Goal: Task Accomplishment & Management: Use online tool/utility

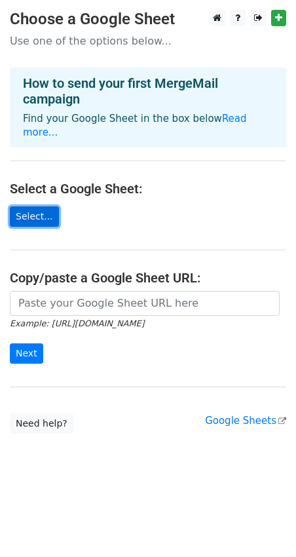
click at [34, 207] on link "Select..." at bounding box center [34, 217] width 49 height 20
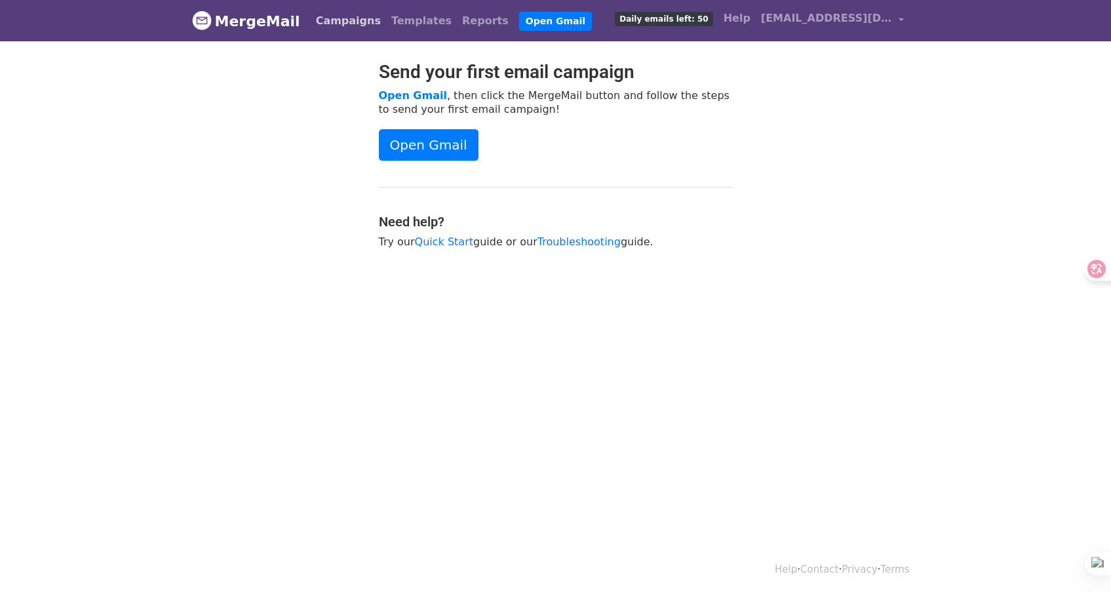
click at [321, 21] on link "Campaigns" at bounding box center [348, 21] width 75 height 26
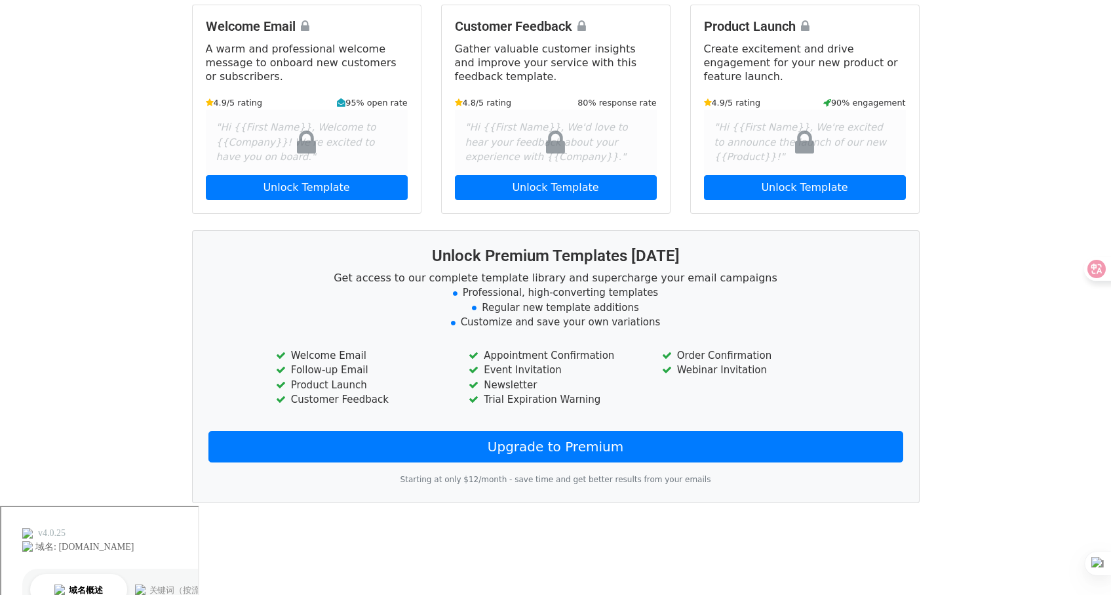
scroll to position [176, 0]
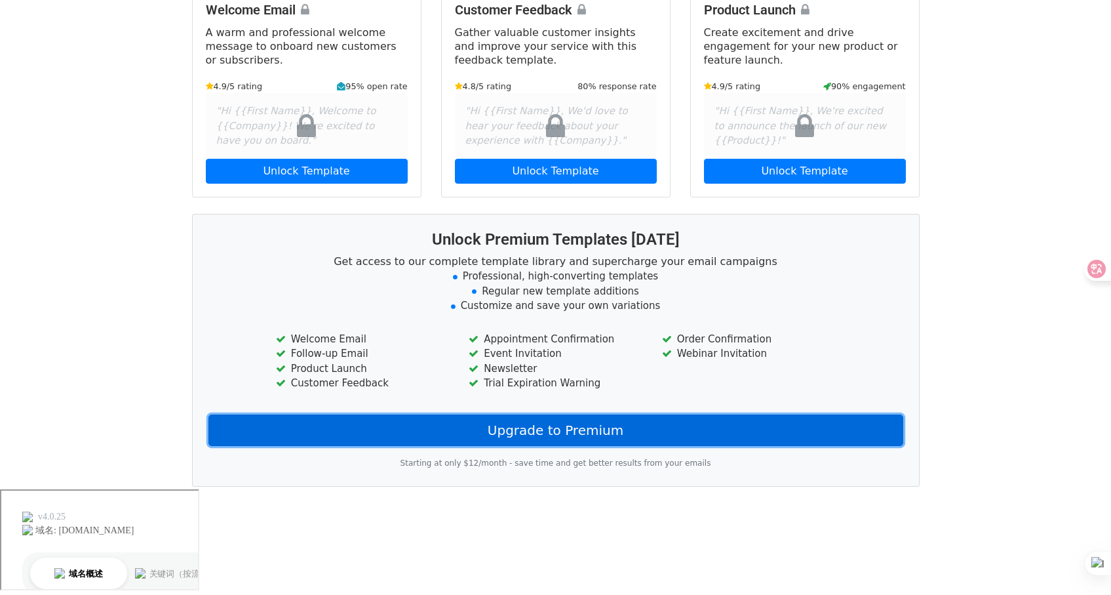
click at [565, 433] on link "Upgrade to Premium" at bounding box center [555, 429] width 695 height 31
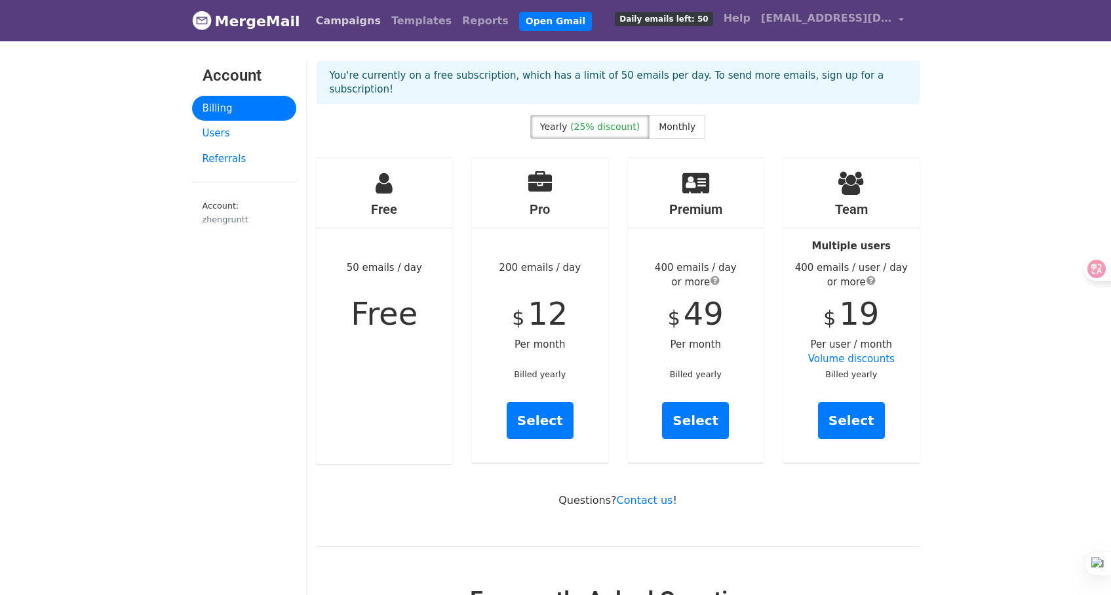
click at [344, 20] on link "Campaigns" at bounding box center [348, 21] width 75 height 26
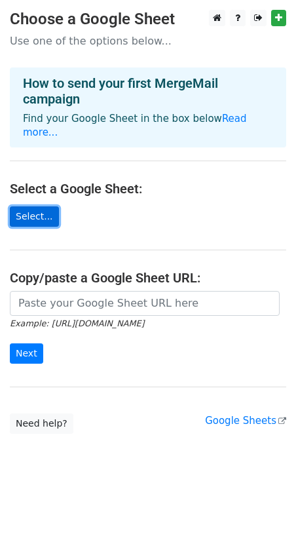
click at [33, 207] on link "Select..." at bounding box center [34, 217] width 49 height 20
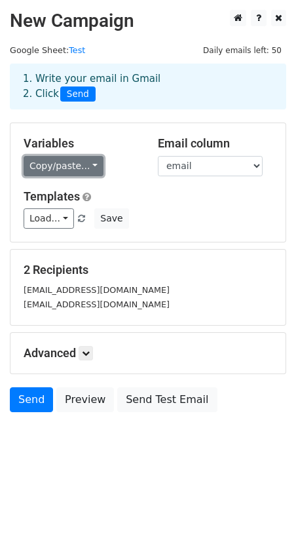
click at [49, 172] on link "Copy/paste..." at bounding box center [64, 166] width 80 height 20
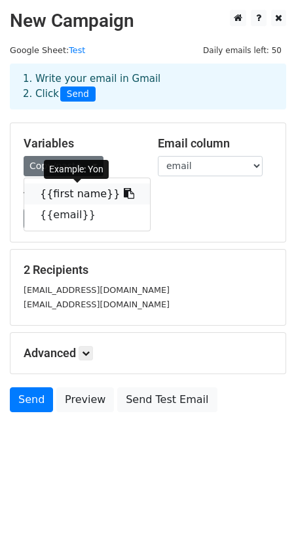
click at [76, 195] on link "{{first name}}" at bounding box center [87, 194] width 126 height 21
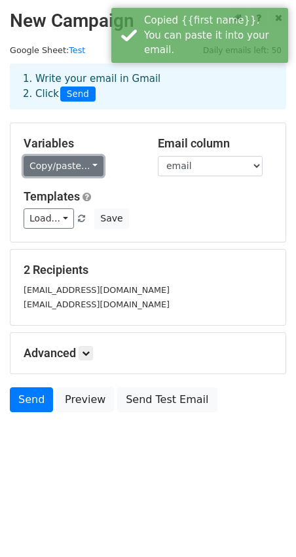
click at [50, 167] on link "Copy/paste..." at bounding box center [64, 166] width 80 height 20
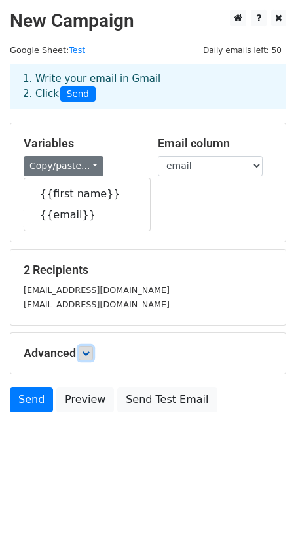
click at [89, 353] on icon at bounding box center [86, 353] width 8 height 8
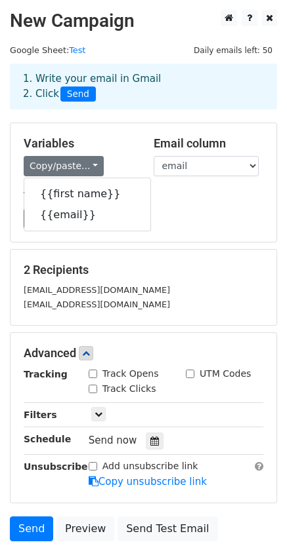
click at [92, 376] on input "Track Opens" at bounding box center [93, 374] width 9 height 9
checkbox input "true"
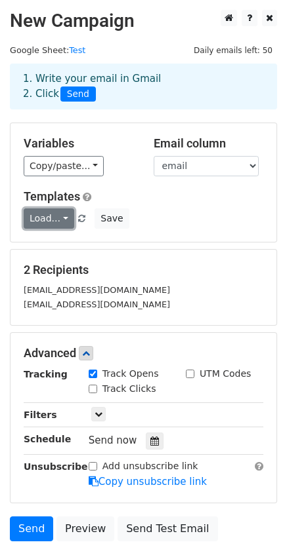
click at [48, 224] on link "Load..." at bounding box center [49, 218] width 50 height 20
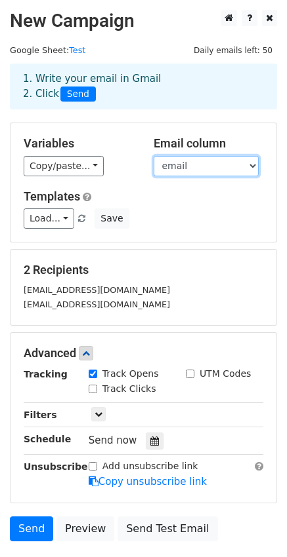
click at [193, 166] on select "first name email" at bounding box center [205, 166] width 105 height 20
click at [153, 156] on select "first name email" at bounding box center [205, 166] width 105 height 20
click at [184, 197] on h5 "Templates" at bounding box center [143, 196] width 239 height 14
click at [45, 151] on div "Variables Copy/paste... {{first name}} {{email}}" at bounding box center [79, 156] width 130 height 40
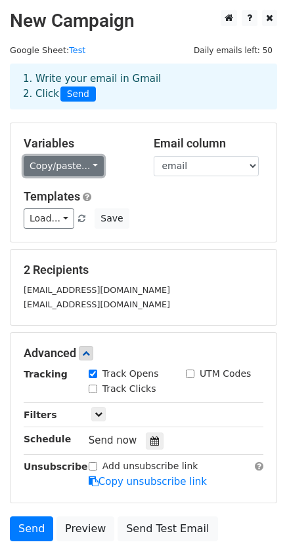
click at [47, 162] on link "Copy/paste..." at bounding box center [64, 166] width 80 height 20
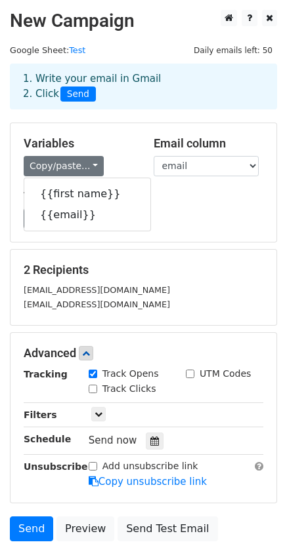
click at [197, 220] on div "Load... No templates saved Save" at bounding box center [143, 218] width 259 height 20
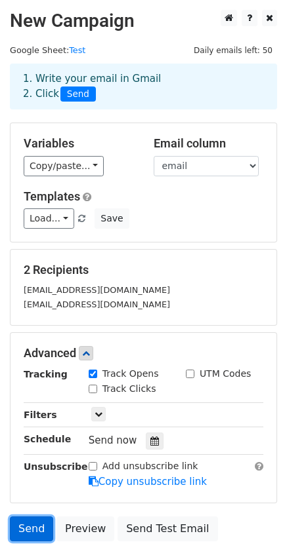
click at [30, 531] on link "Send" at bounding box center [31, 529] width 43 height 25
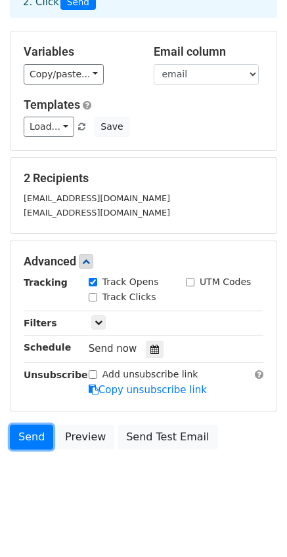
scroll to position [94, 0]
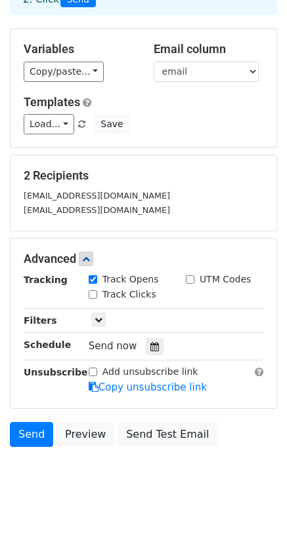
click at [94, 471] on body "New Campaign Daily emails left: 50 Google Sheet: Test 1. Write your email in Gm…" at bounding box center [143, 210] width 287 height 591
click at [32, 432] on link "Send" at bounding box center [31, 434] width 43 height 25
click at [18, 439] on link "Send" at bounding box center [31, 434] width 43 height 25
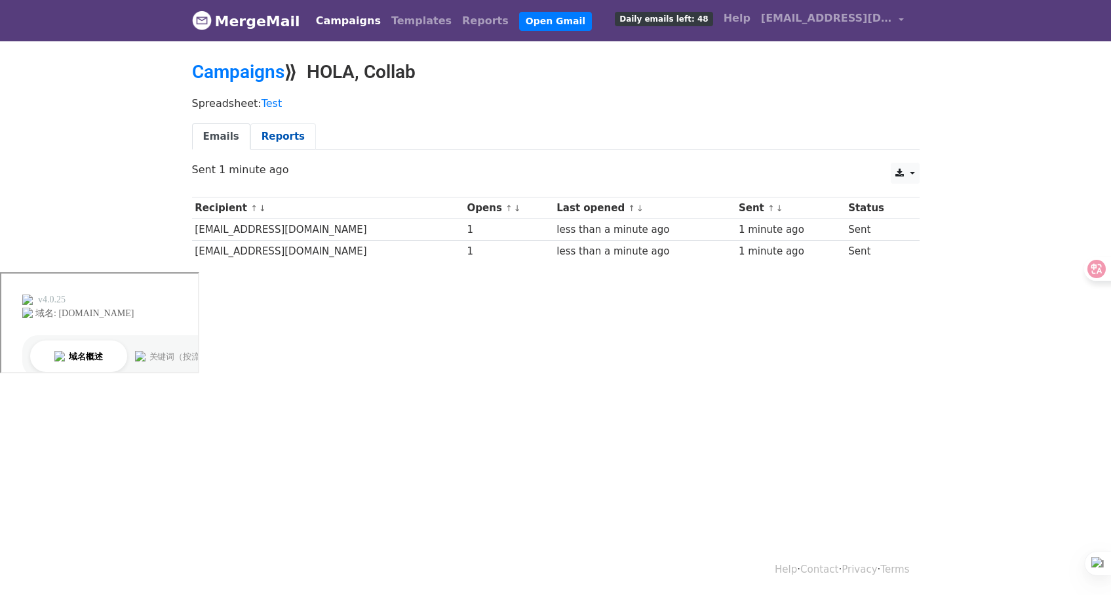
click at [272, 141] on link "Reports" at bounding box center [283, 136] width 66 height 27
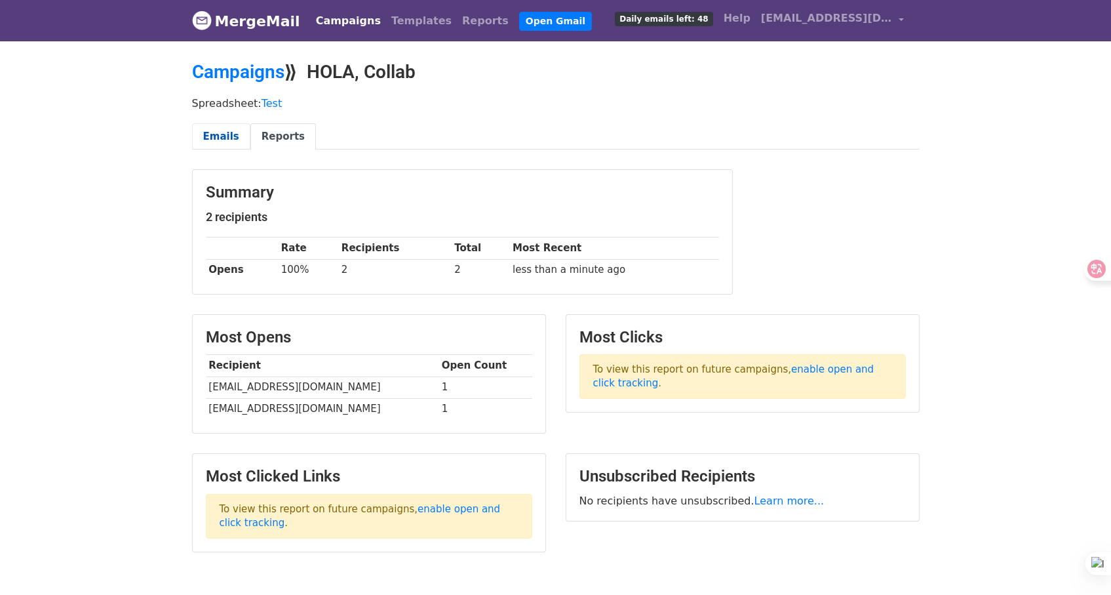
click at [212, 140] on link "Emails" at bounding box center [221, 136] width 58 height 27
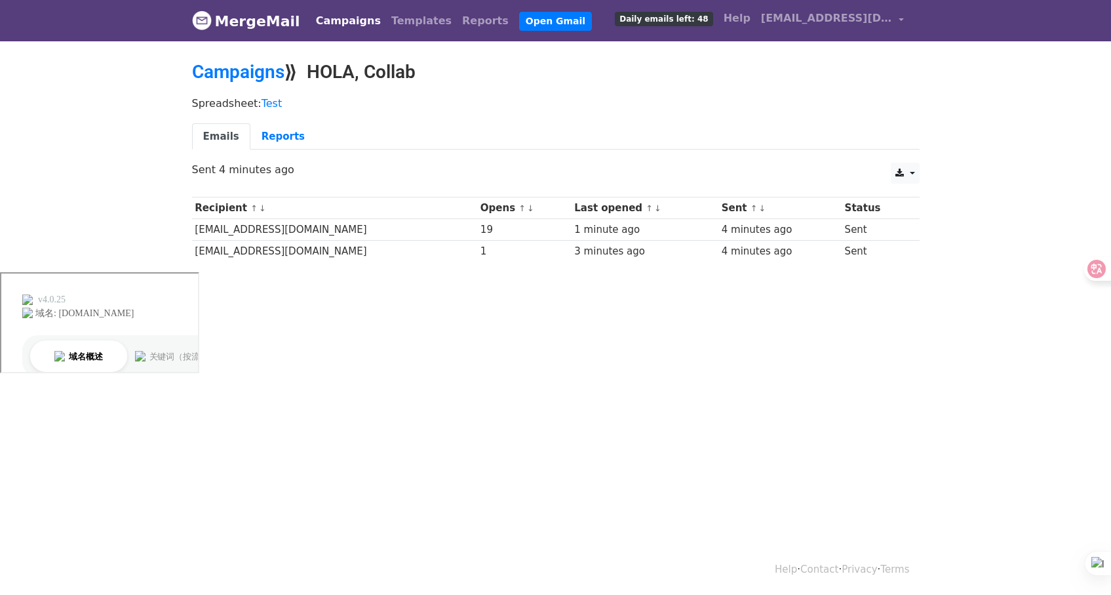
click at [481, 227] on div "19" at bounding box center [525, 229] width 88 height 15
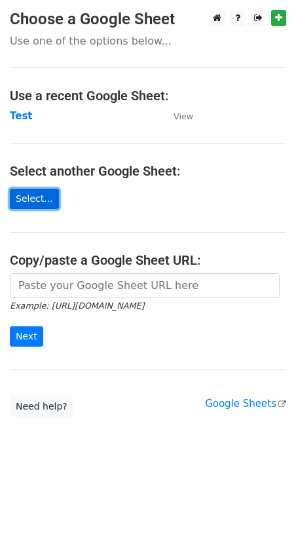
click at [29, 201] on link "Select..." at bounding box center [34, 199] width 49 height 20
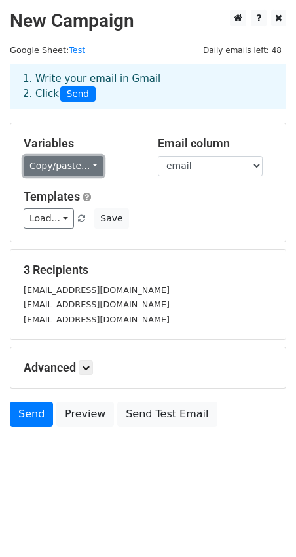
click at [49, 161] on link "Copy/paste..." at bounding box center [64, 166] width 80 height 20
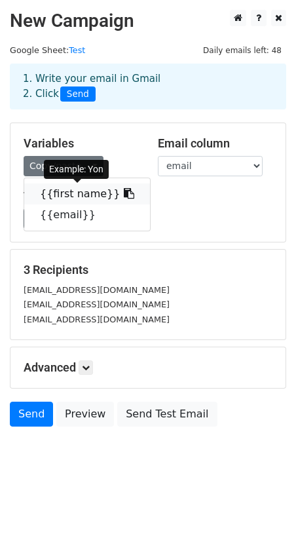
click at [124, 197] on icon at bounding box center [129, 193] width 10 height 10
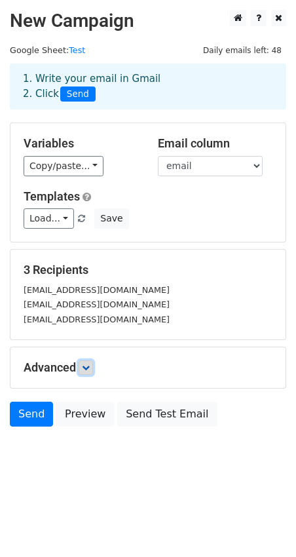
click at [83, 368] on link at bounding box center [86, 368] width 14 height 14
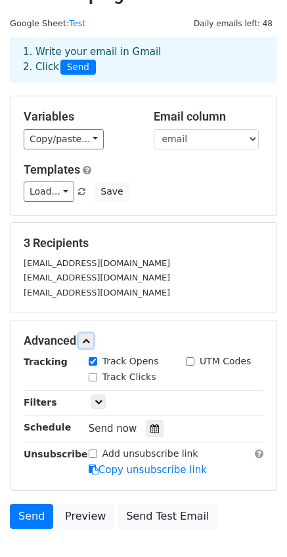
scroll to position [38, 0]
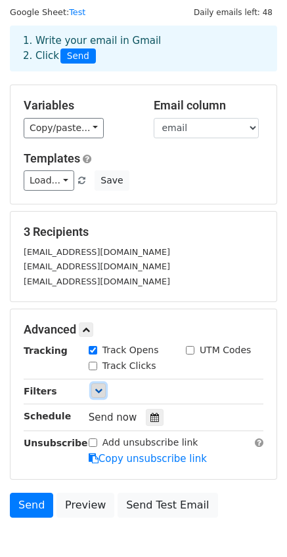
click at [99, 391] on icon at bounding box center [98, 391] width 8 height 8
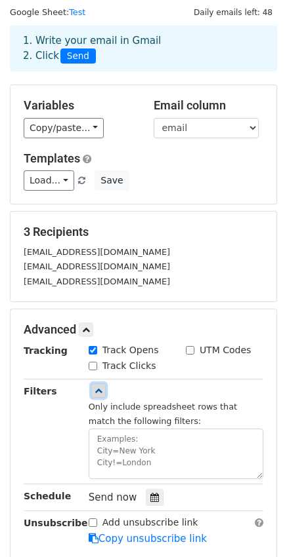
click at [100, 391] on icon at bounding box center [98, 391] width 8 height 8
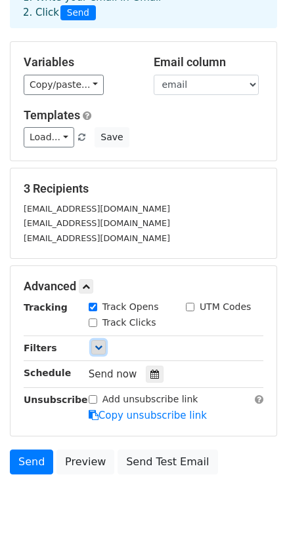
scroll to position [106, 0]
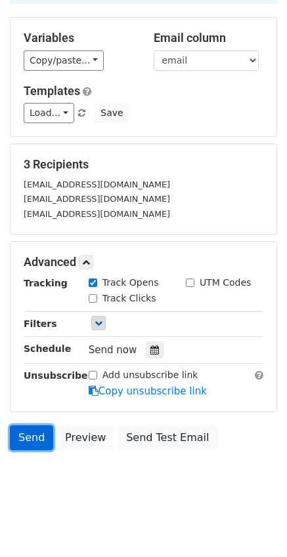
click at [32, 439] on link "Send" at bounding box center [31, 438] width 43 height 25
click at [31, 448] on link "Send" at bounding box center [31, 438] width 43 height 25
click at [39, 433] on link "Send" at bounding box center [31, 438] width 43 height 25
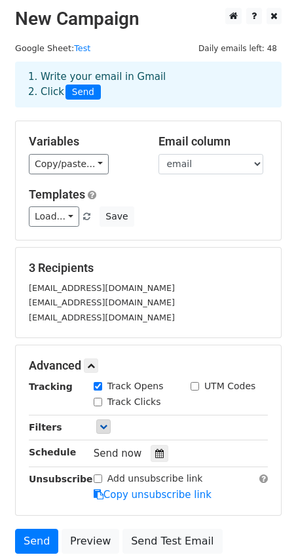
scroll to position [0, 0]
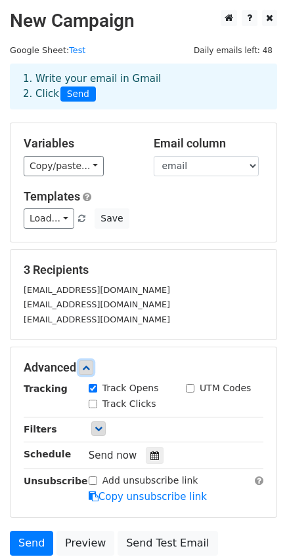
click at [87, 366] on icon at bounding box center [86, 368] width 8 height 8
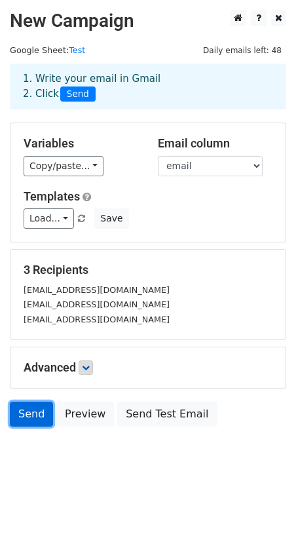
click at [36, 407] on link "Send" at bounding box center [31, 414] width 43 height 25
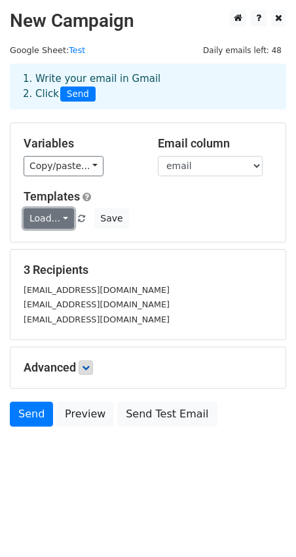
click at [49, 225] on link "Load..." at bounding box center [49, 218] width 50 height 20
click at [49, 219] on link "Load..." at bounding box center [49, 218] width 50 height 20
click at [140, 196] on h5 "Templates" at bounding box center [148, 196] width 249 height 14
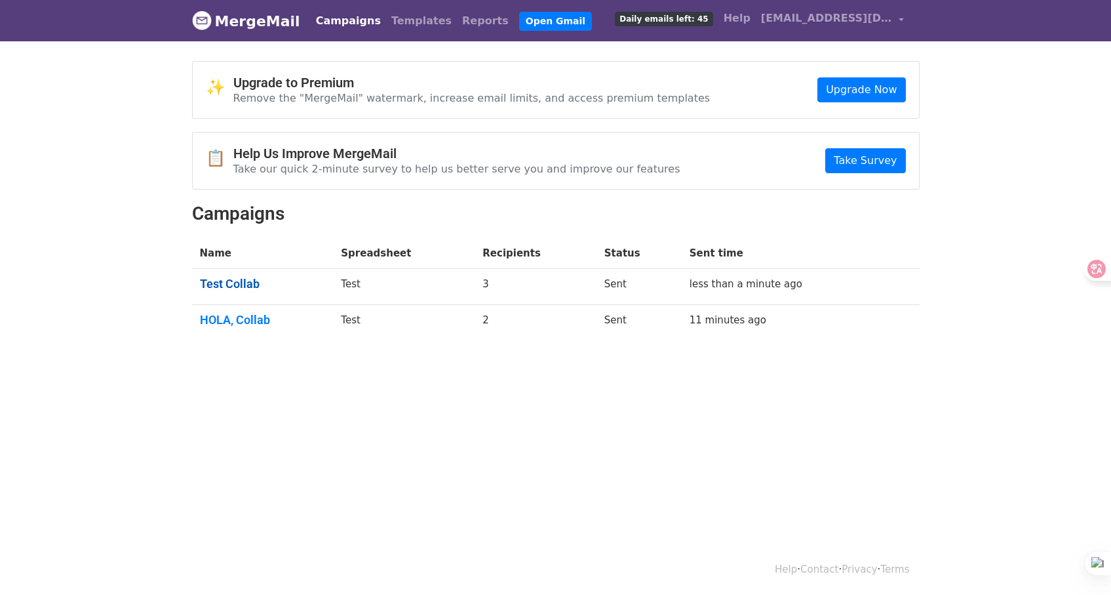
click at [240, 277] on link "Test Collab" at bounding box center [263, 284] width 126 height 14
